Goal: Information Seeking & Learning: Learn about a topic

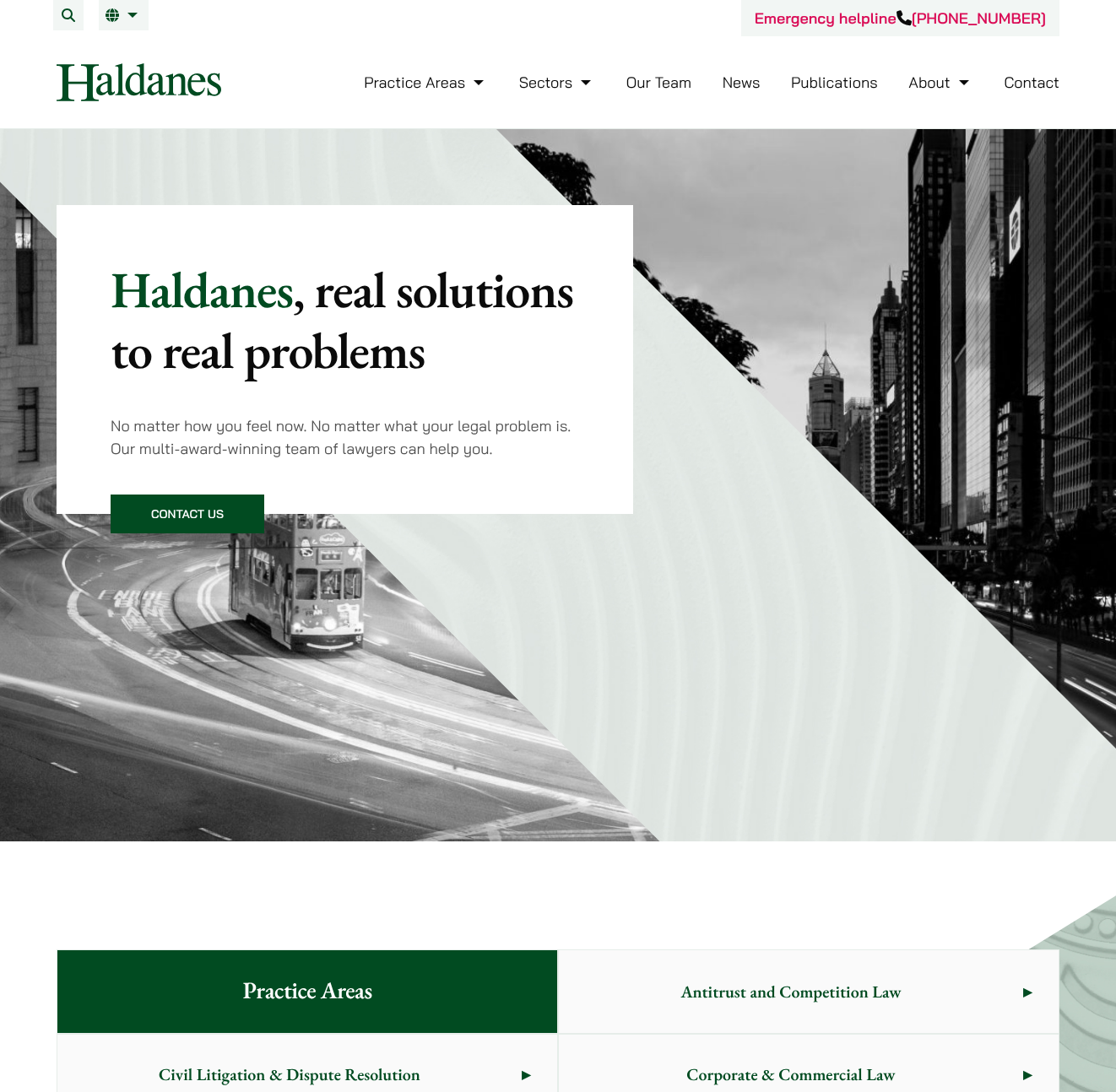
click at [810, 84] on link "Publications" at bounding box center [834, 82] width 87 height 19
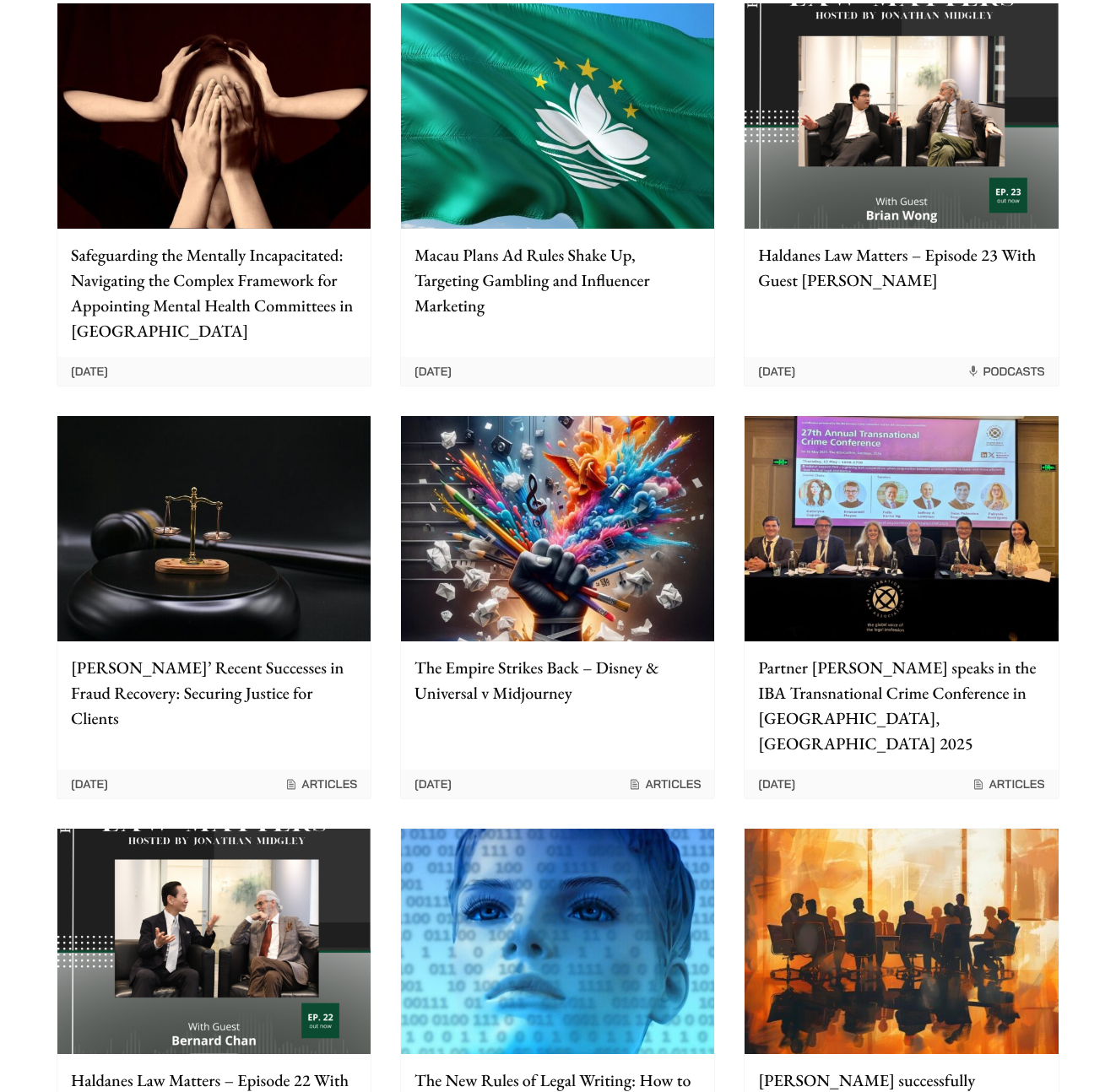
scroll to position [1196, 0]
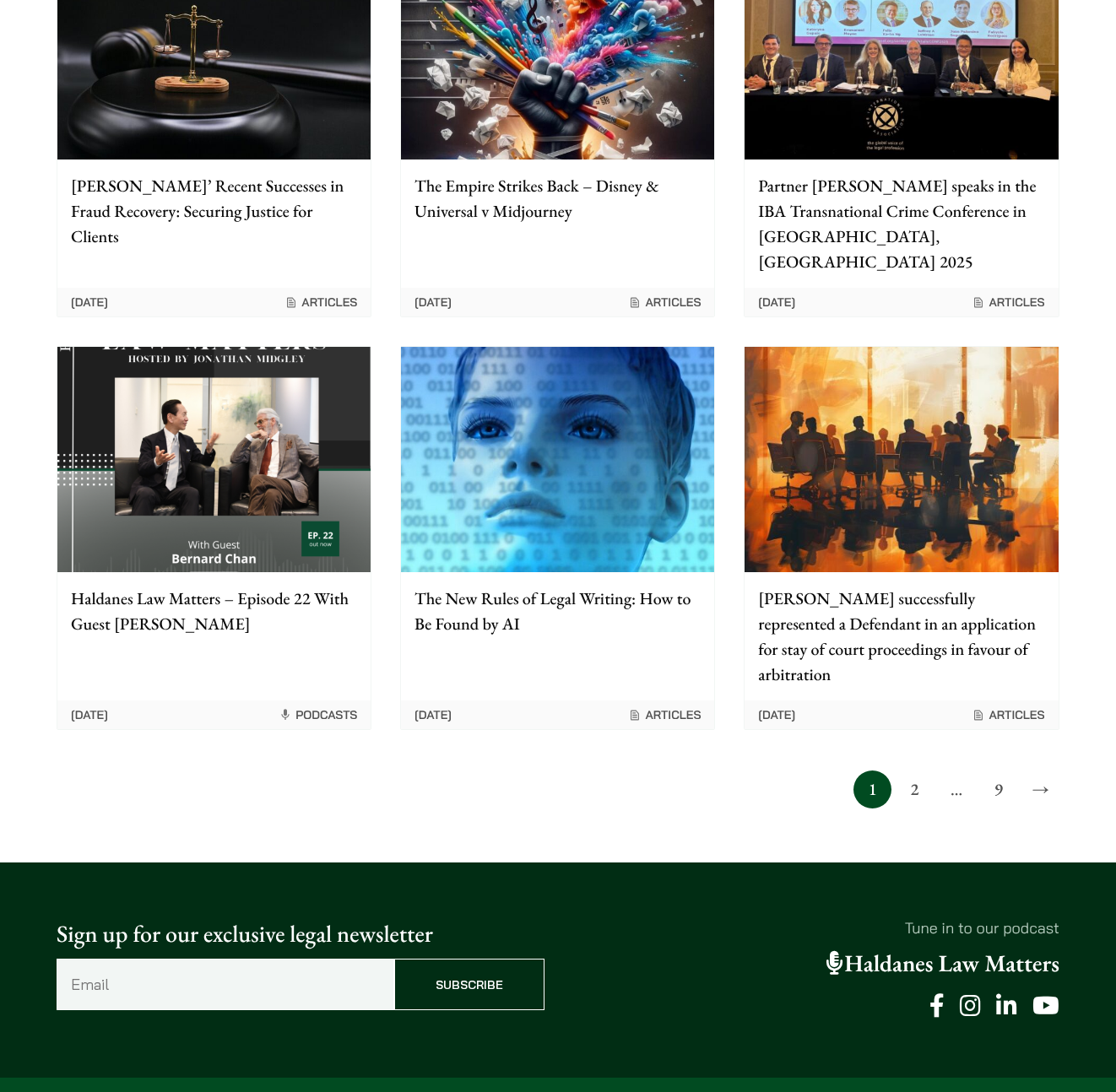
click at [911, 771] on link "2" at bounding box center [915, 790] width 38 height 38
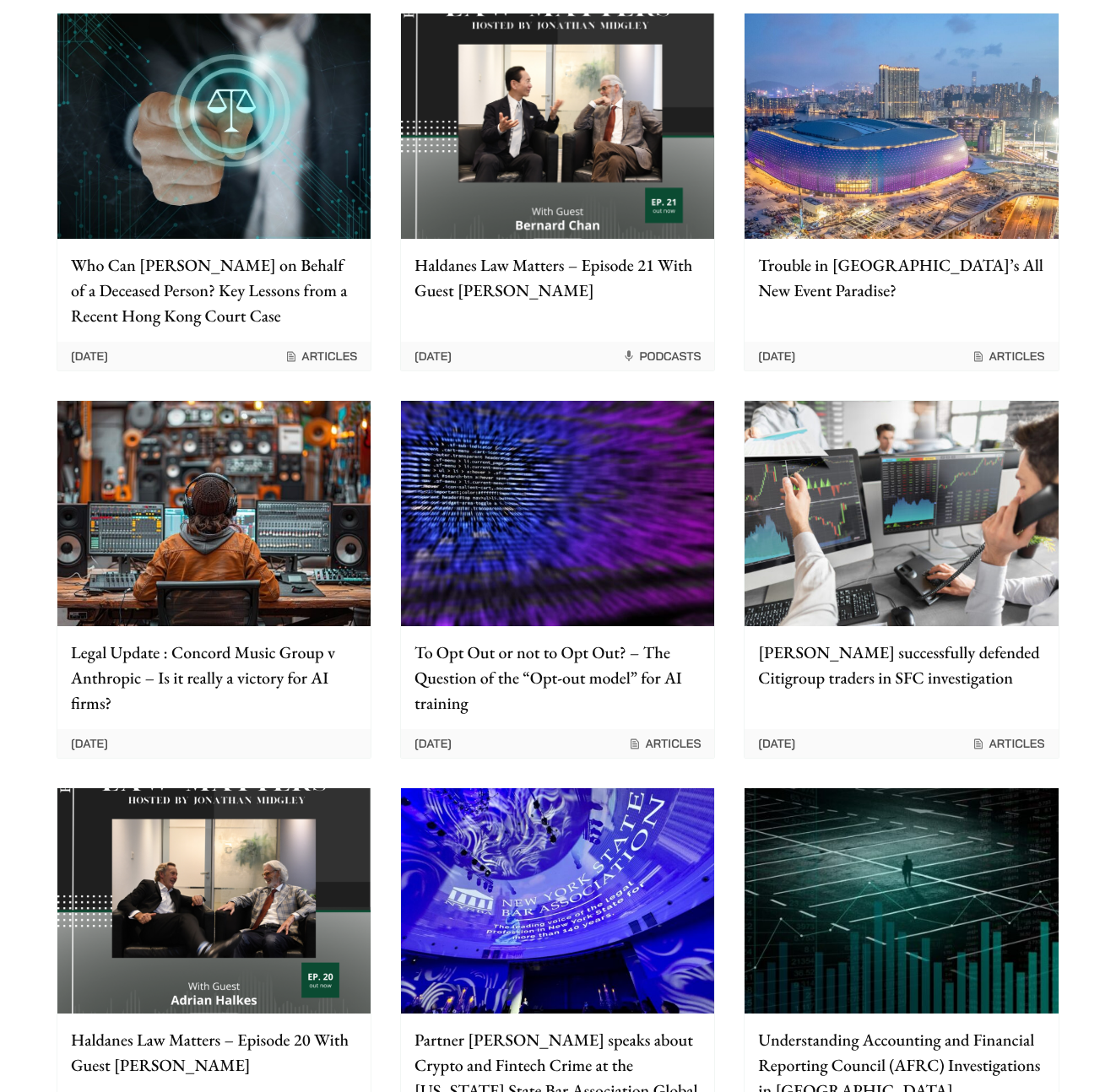
scroll to position [426, 0]
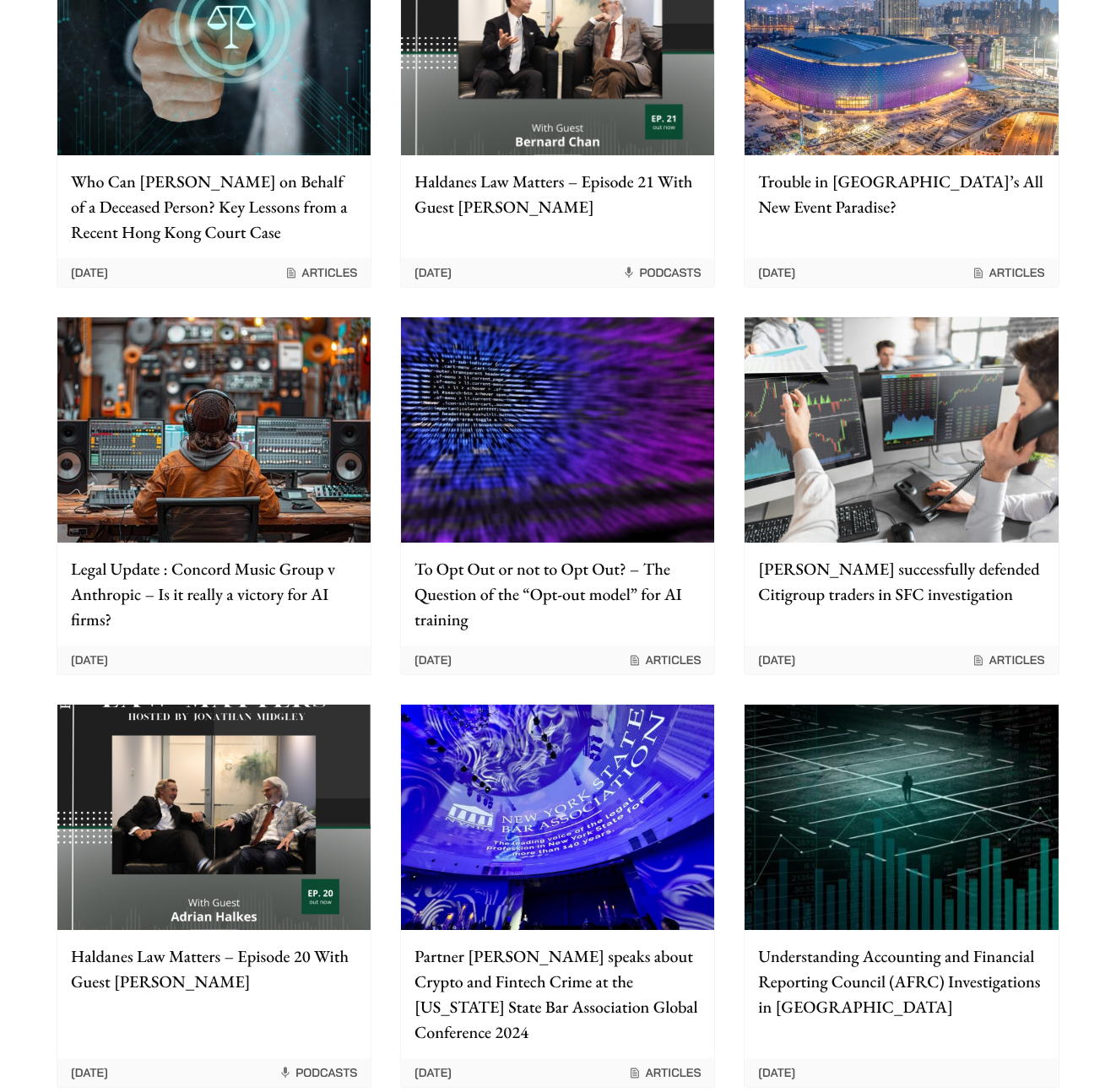
click at [864, 576] on p "Haldanes successfully defended Citigroup traders in SFC investigation" at bounding box center [901, 582] width 286 height 51
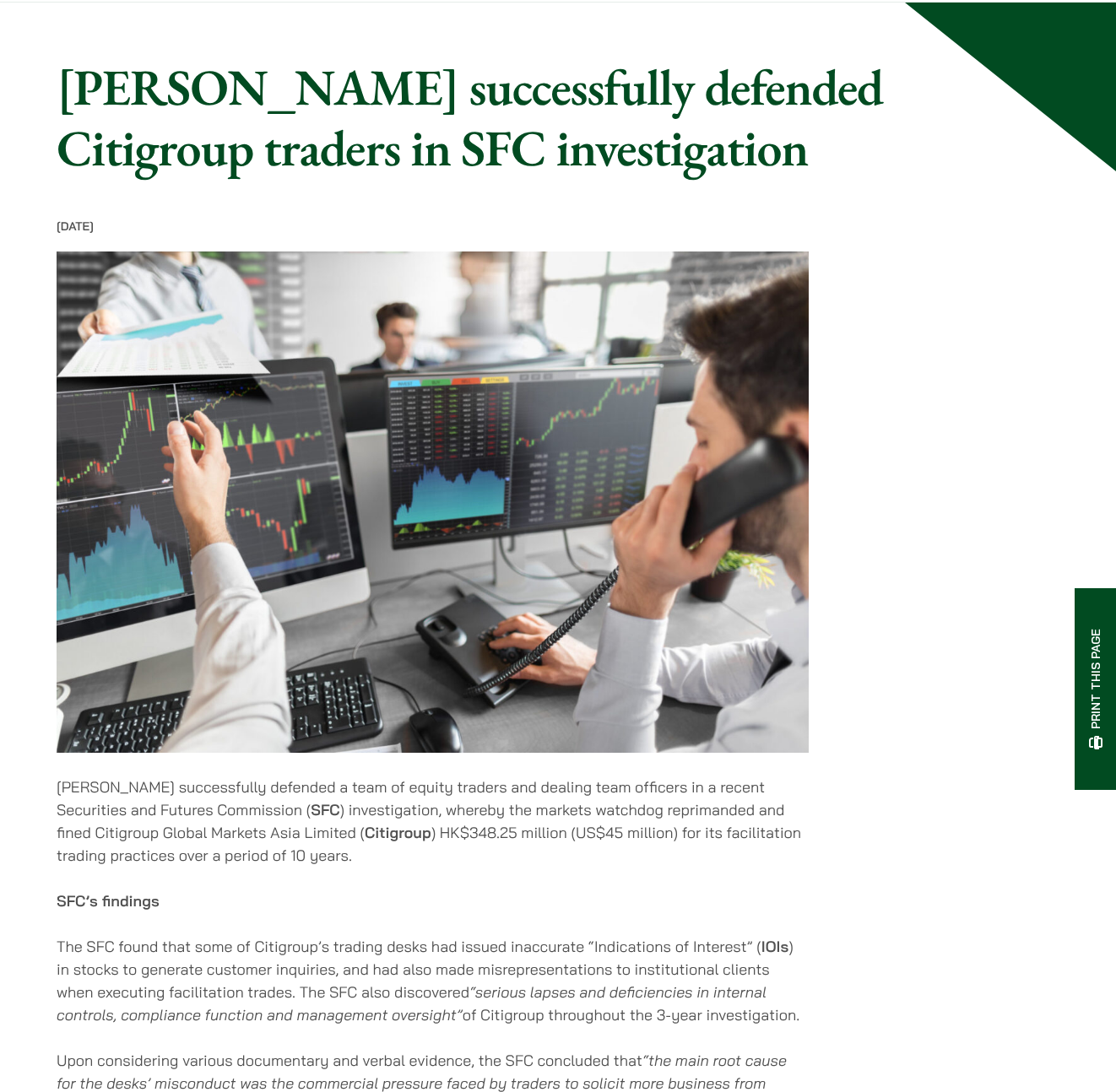
scroll to position [284, 0]
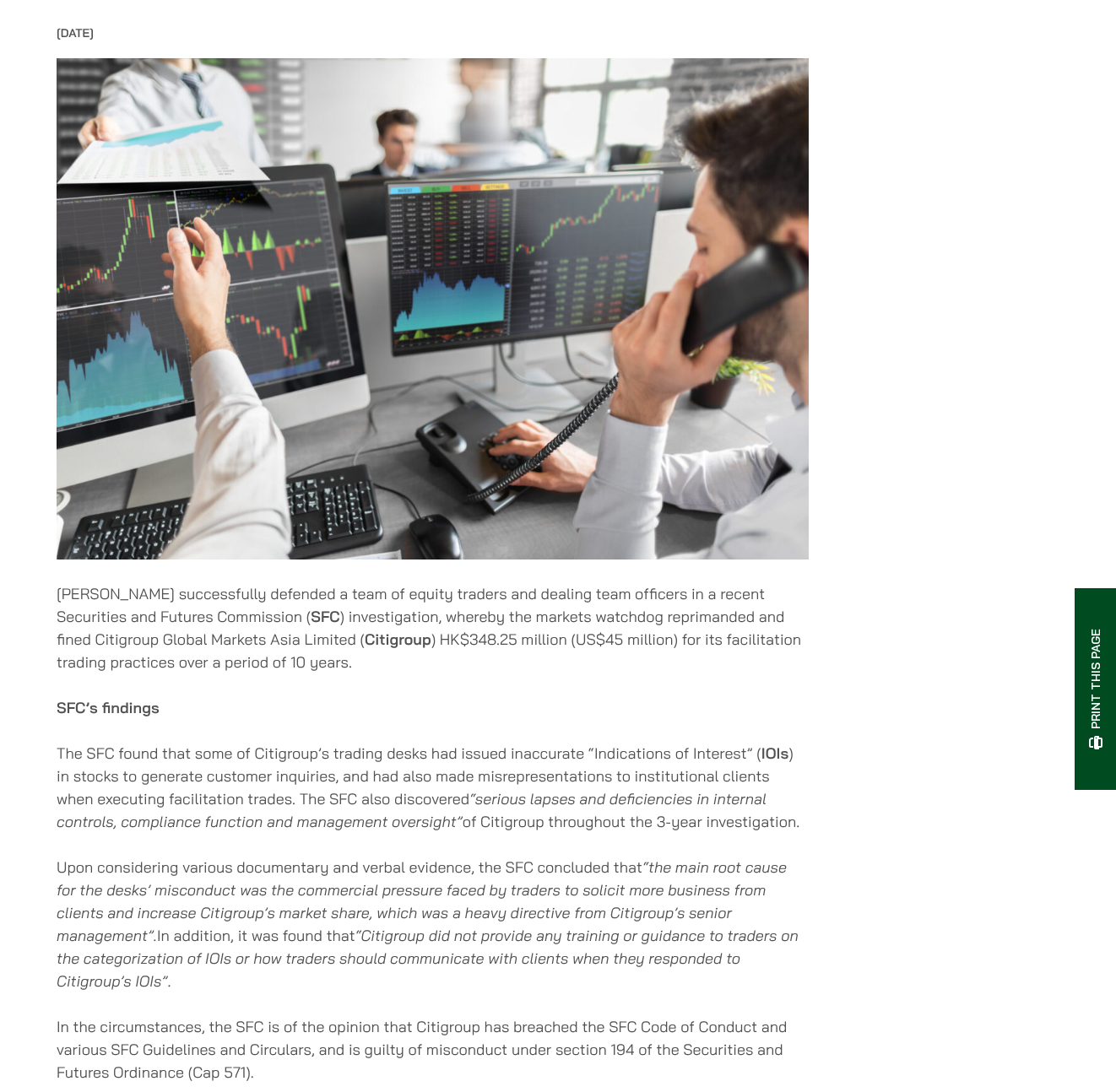
drag, startPoint x: 359, startPoint y: 771, endPoint x: 803, endPoint y: 826, distance: 447.4
click at [803, 826] on p "The SFC found that some of Citigroup’s trading desks had issued inaccurate “Ind…" at bounding box center [433, 787] width 752 height 91
click at [349, 804] on p "The SFC found that some of Citigroup’s trading desks had issued inaccurate “Ind…" at bounding box center [433, 787] width 752 height 91
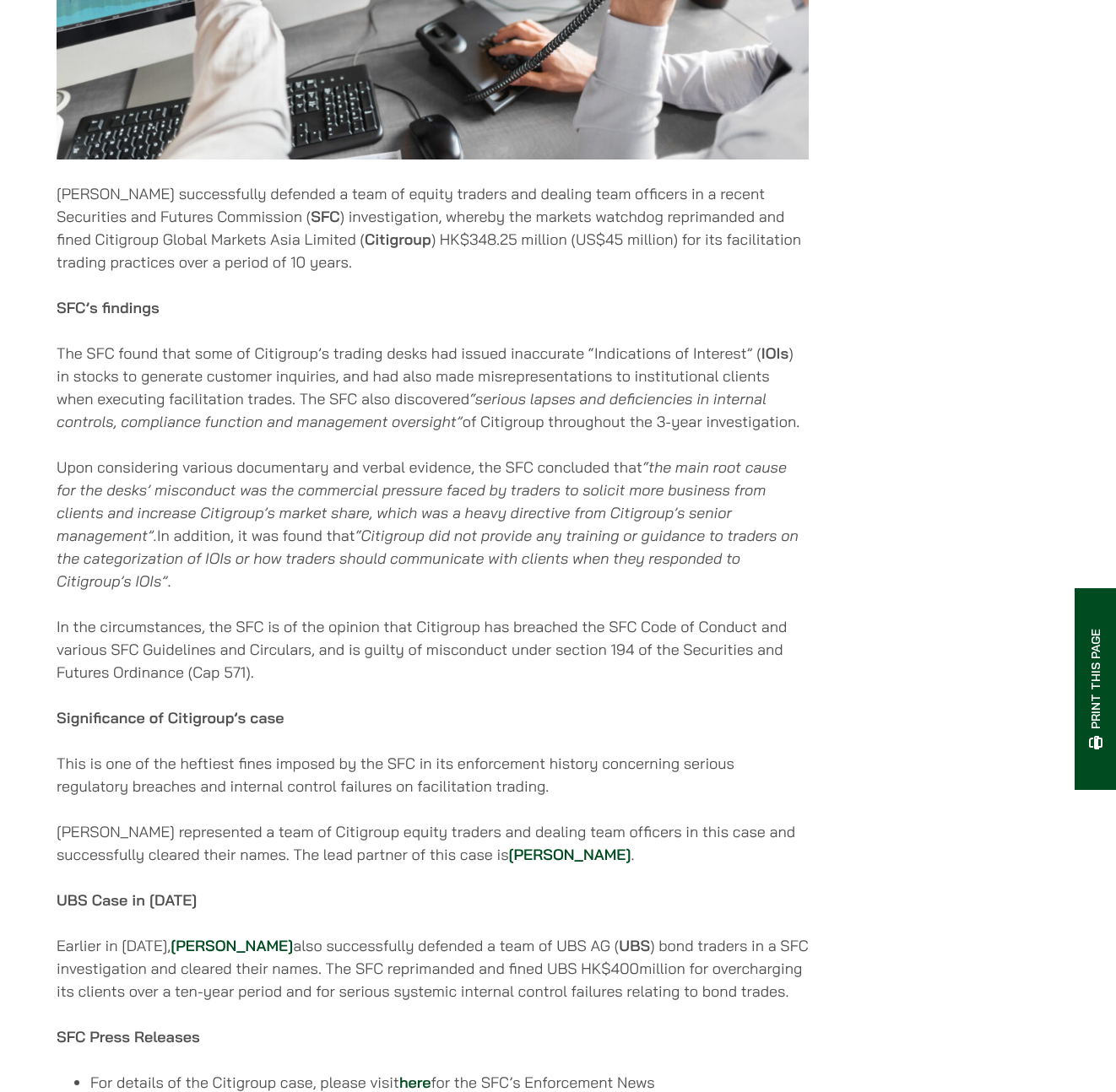
scroll to position [1075, 0]
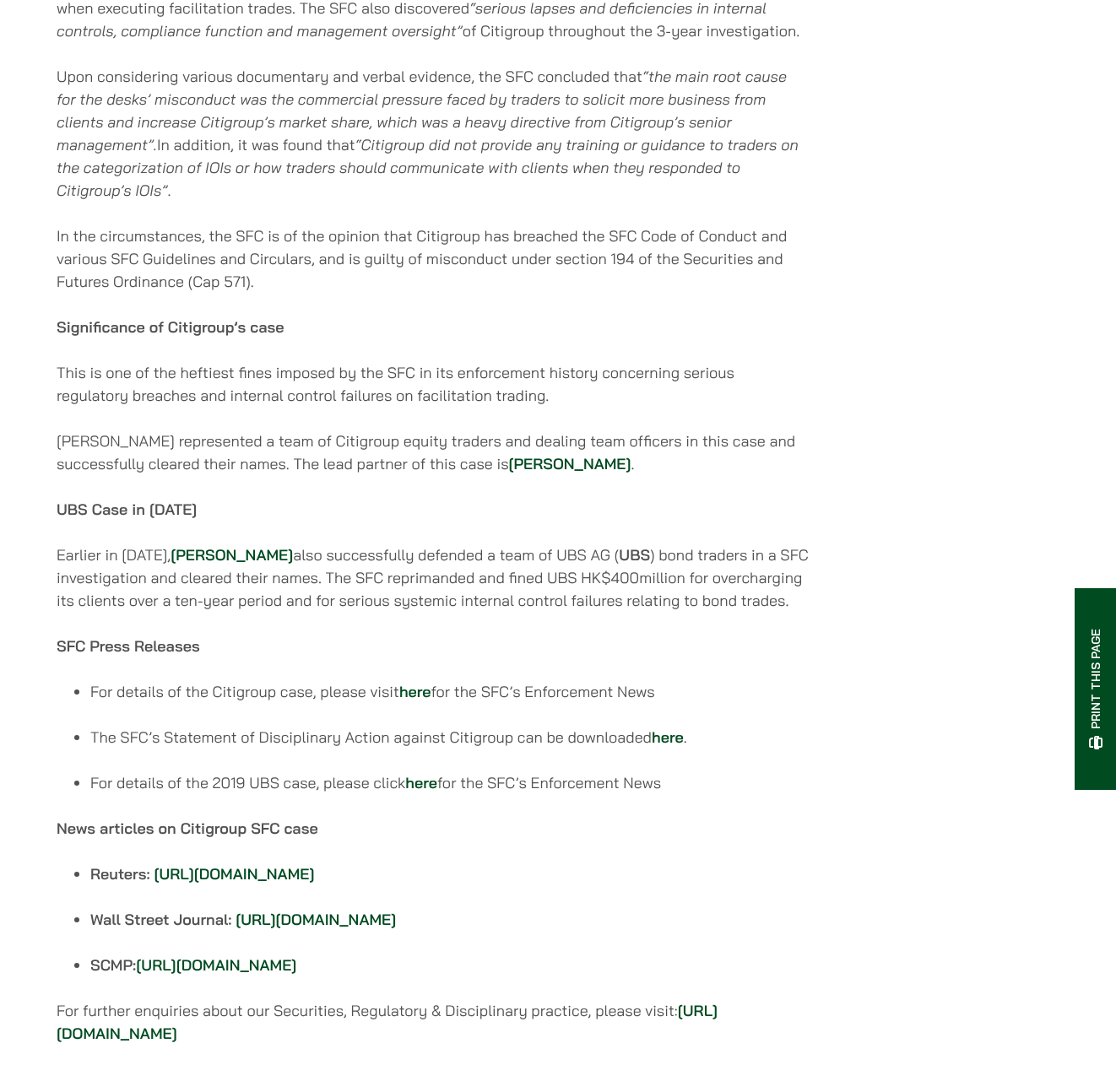
drag, startPoint x: 86, startPoint y: 701, endPoint x: 722, endPoint y: 788, distance: 641.9
click at [722, 788] on div "03/04/2025 Haldanes successfully defended a team of equity traders and dealing …" at bounding box center [433, 152] width 752 height 1834
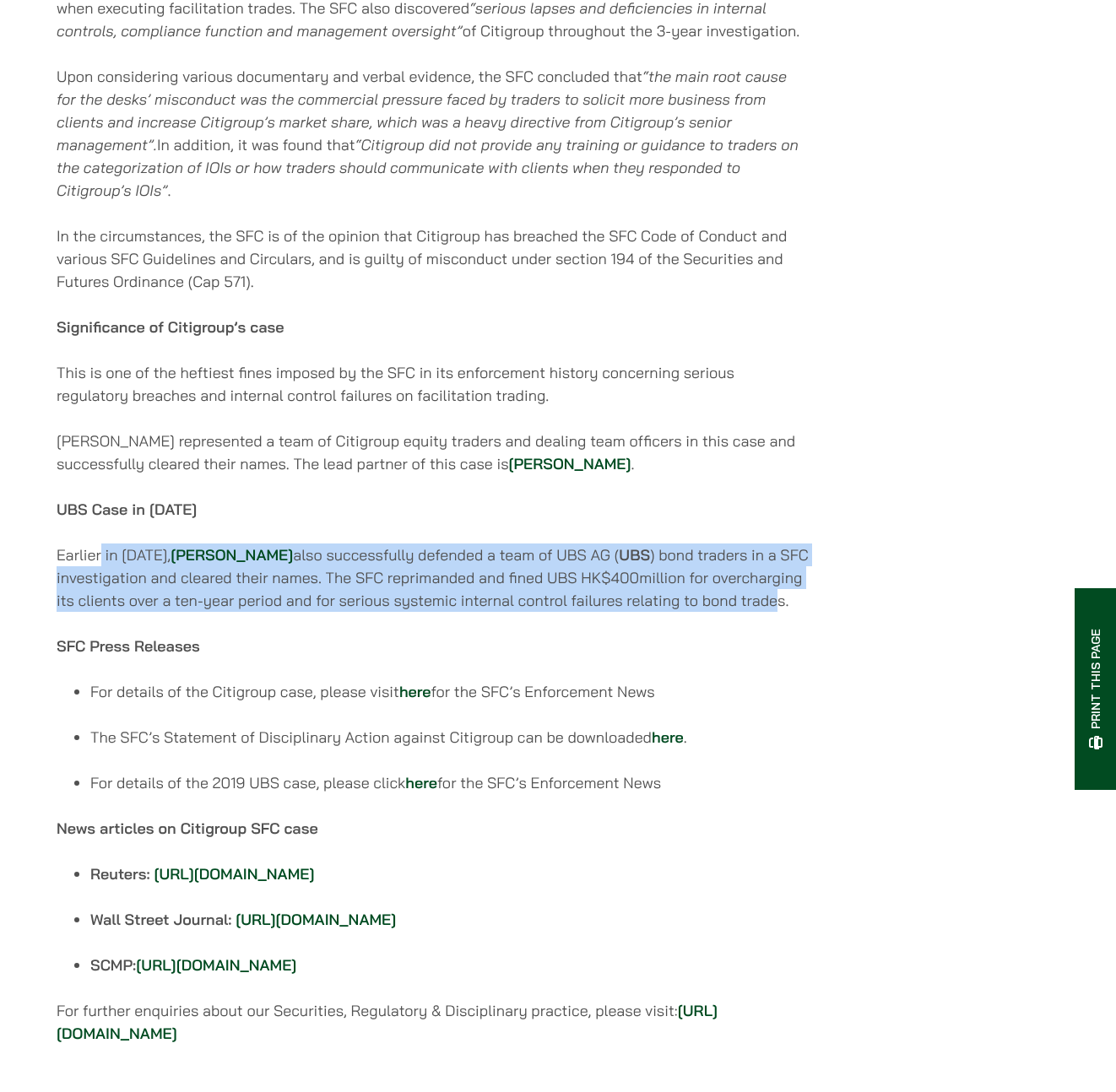
drag, startPoint x: 100, startPoint y: 571, endPoint x: 781, endPoint y: 611, distance: 682.2
click at [781, 611] on p "Earlier in 2019, Felix Ng also successfully defended a team of UBS AG ( UBS ) b…" at bounding box center [433, 577] width 752 height 69
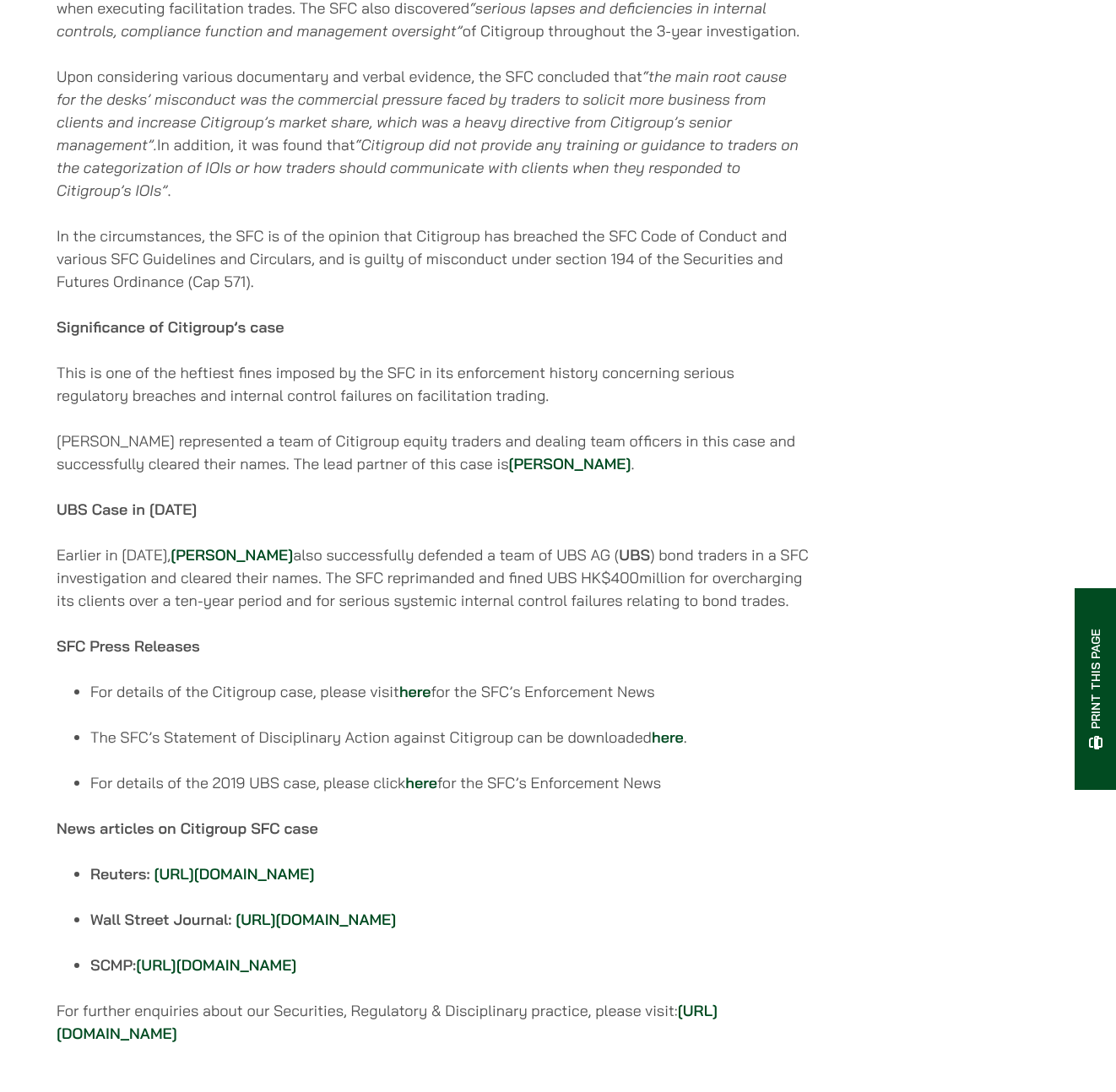
click at [265, 286] on p "In the circumstances, the SFC is of the opinion that Citigroup has breached the…" at bounding box center [433, 259] width 752 height 69
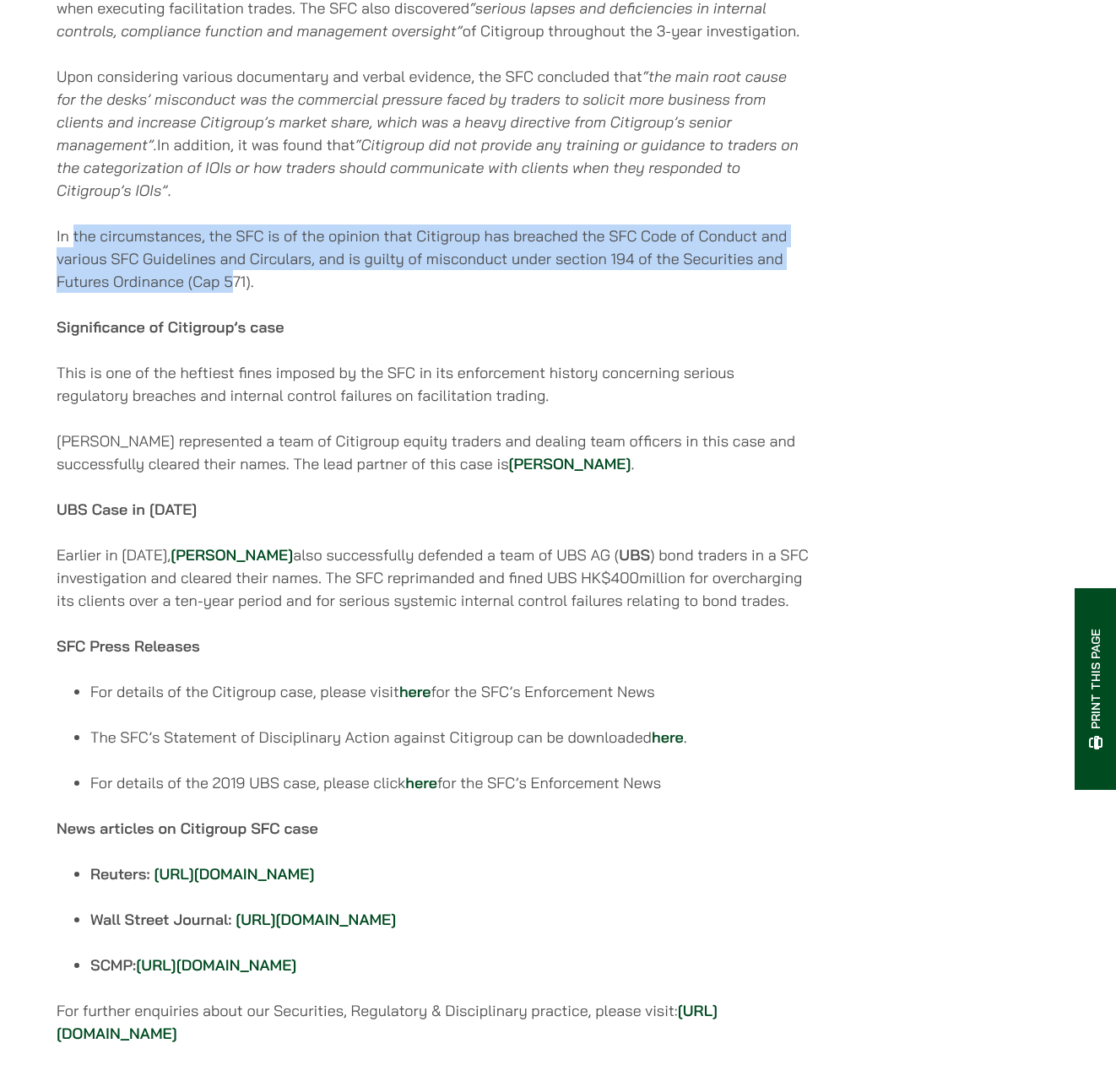
drag, startPoint x: 234, startPoint y: 297, endPoint x: 74, endPoint y: 242, distance: 169.2
click at [74, 242] on p "In the circumstances, the SFC is of the opinion that Citigroup has breached the…" at bounding box center [433, 259] width 752 height 69
click at [106, 248] on p "In the circumstances, the SFC is of the opinion that Citigroup has breached the…" at bounding box center [433, 259] width 752 height 69
drag, startPoint x: 111, startPoint y: 241, endPoint x: 331, endPoint y: 298, distance: 227.3
click at [331, 293] on p "In the circumstances, the SFC is of the opinion that Citigroup has breached the…" at bounding box center [433, 259] width 752 height 69
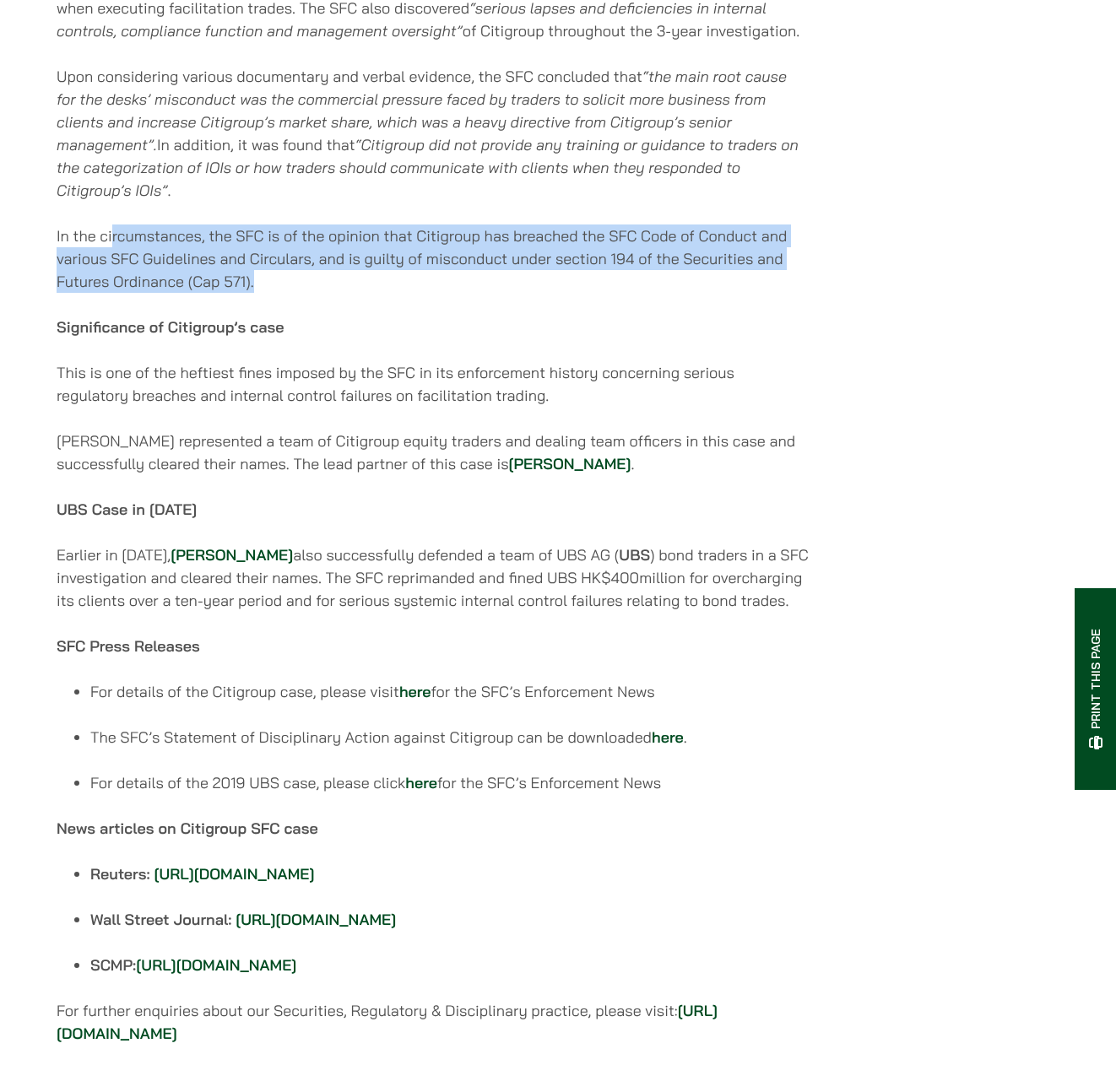
click at [331, 293] on p "In the circumstances, the SFC is of the opinion that Citigroup has breached the…" at bounding box center [433, 259] width 752 height 69
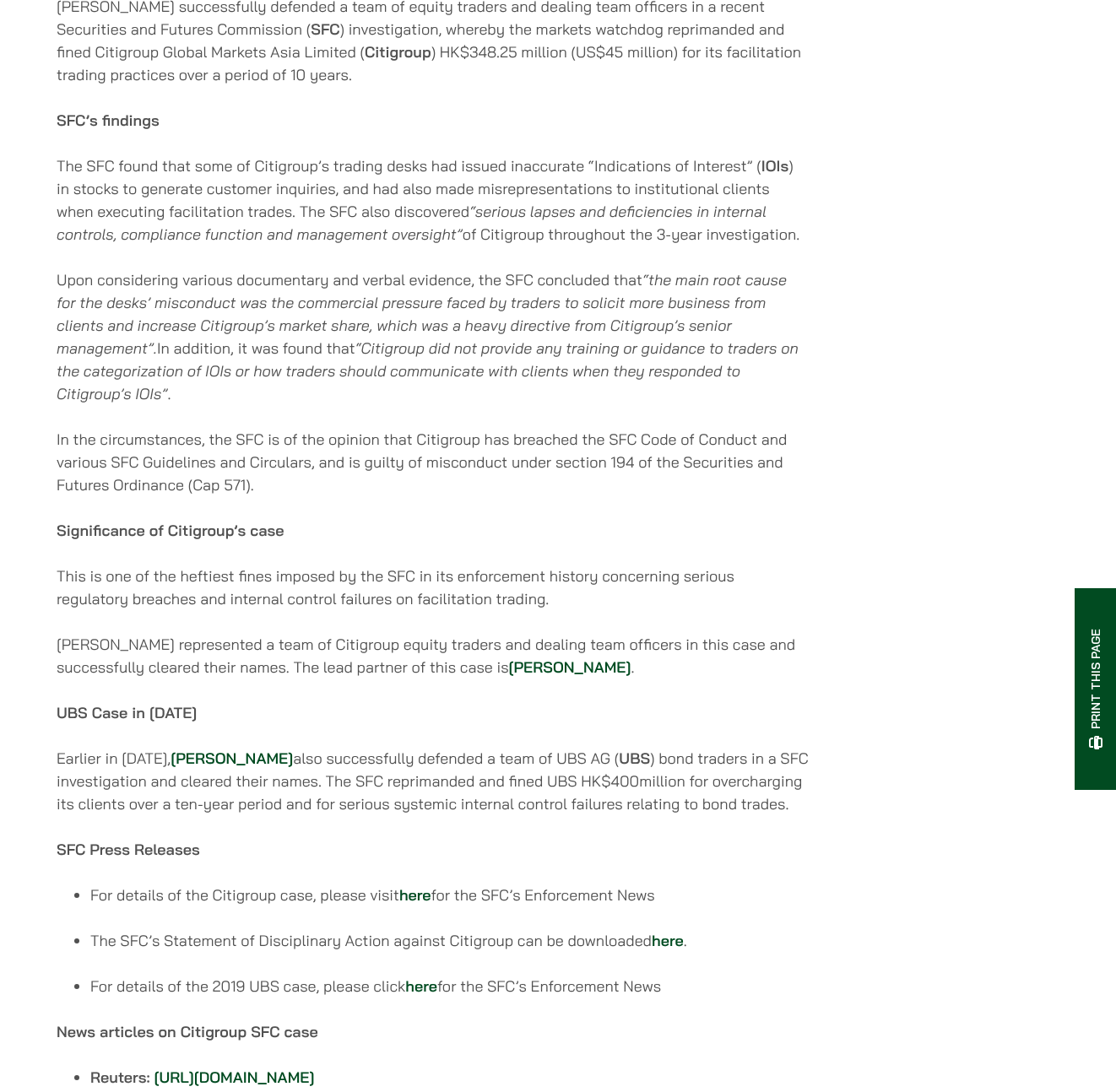
scroll to position [729, 0]
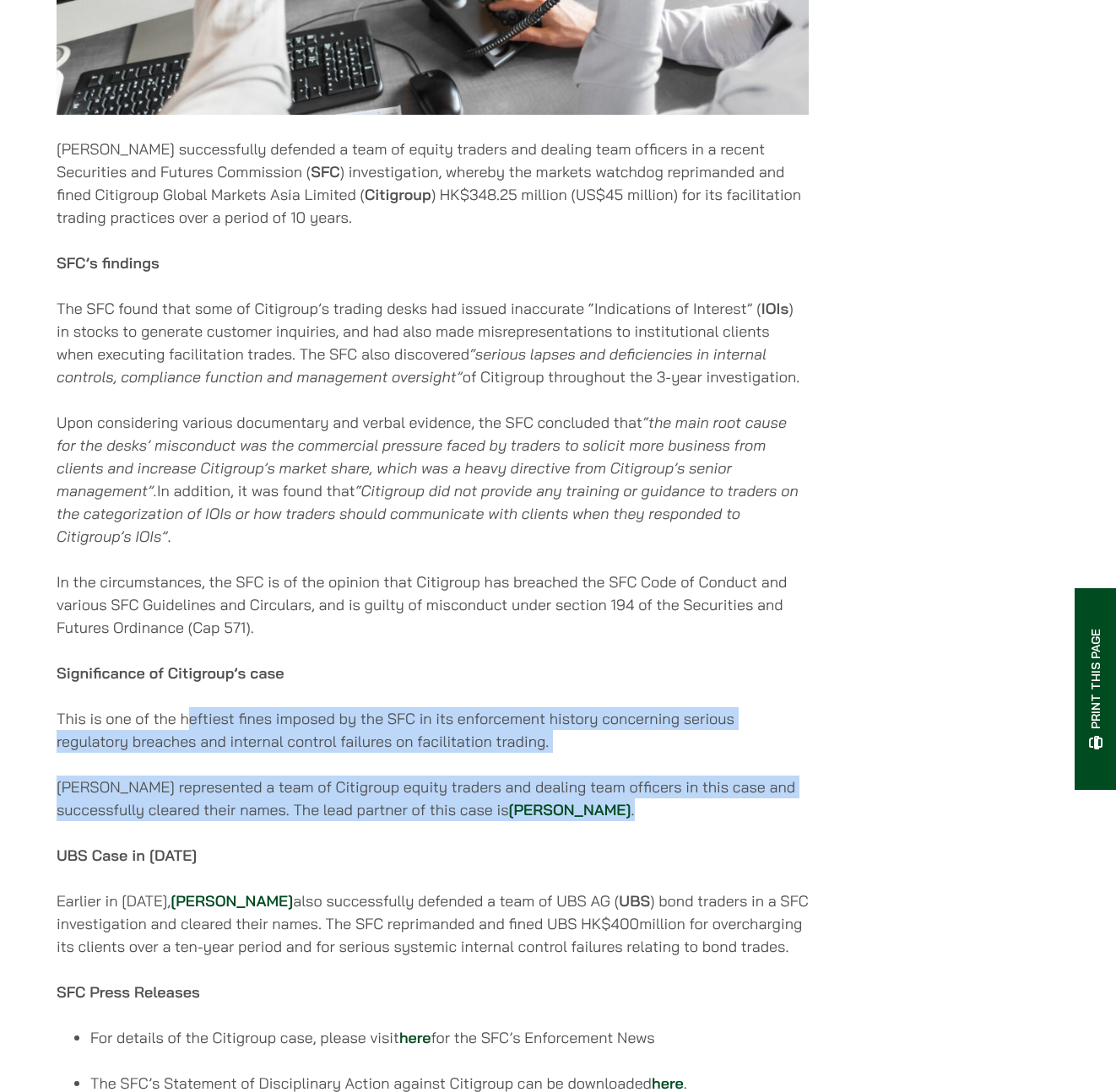
drag, startPoint x: 190, startPoint y: 729, endPoint x: 588, endPoint y: 825, distance: 409.4
click at [588, 825] on div "03/04/2025 Haldanes successfully defended a team of equity traders and dealing …" at bounding box center [433, 497] width 752 height 1834
click at [588, 821] on p "Haldanes represented a team of Citigroup equity traders and dealing team office…" at bounding box center [433, 799] width 752 height 45
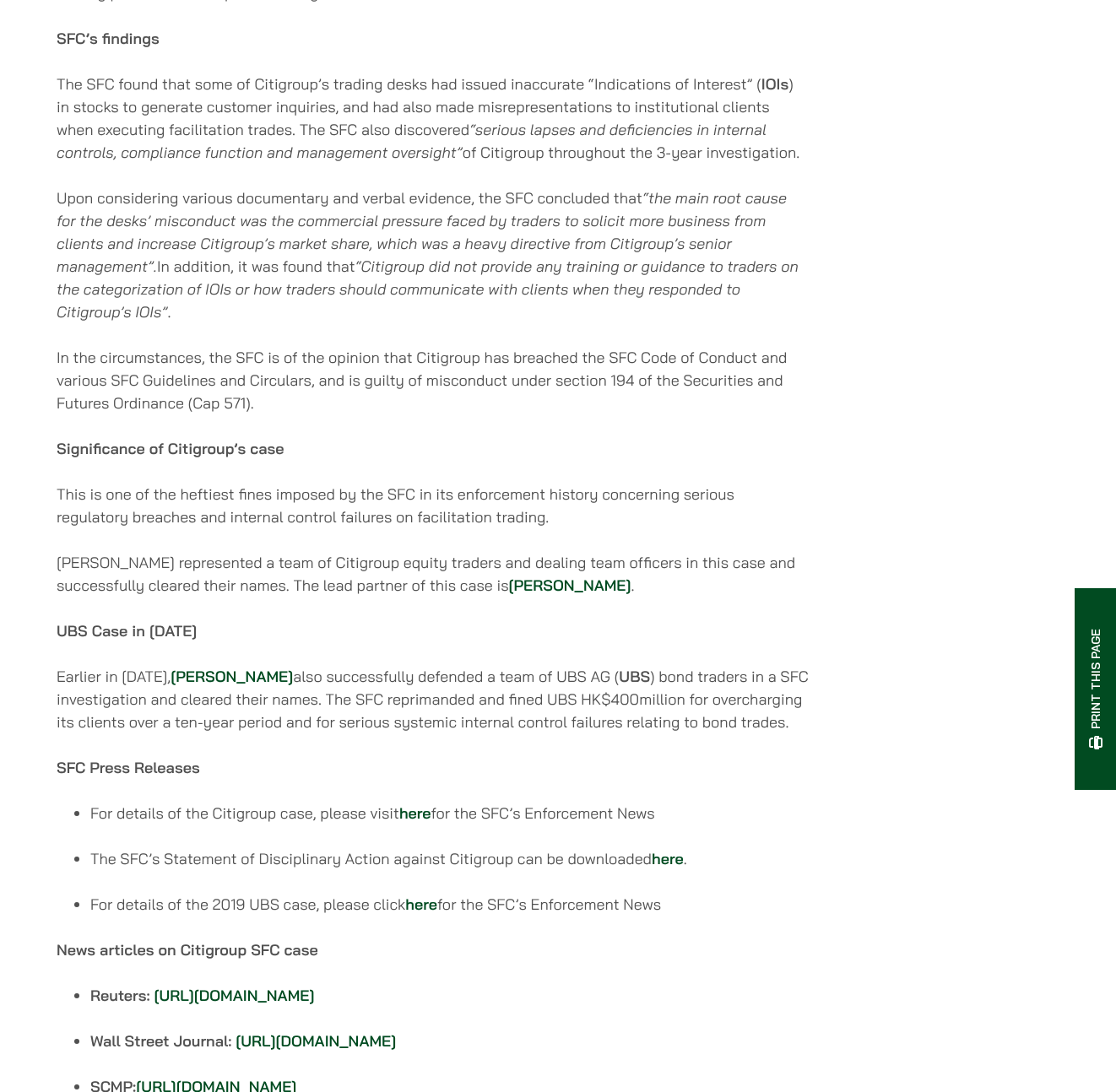
scroll to position [0, 0]
